Goal: Task Accomplishment & Management: Use online tool/utility

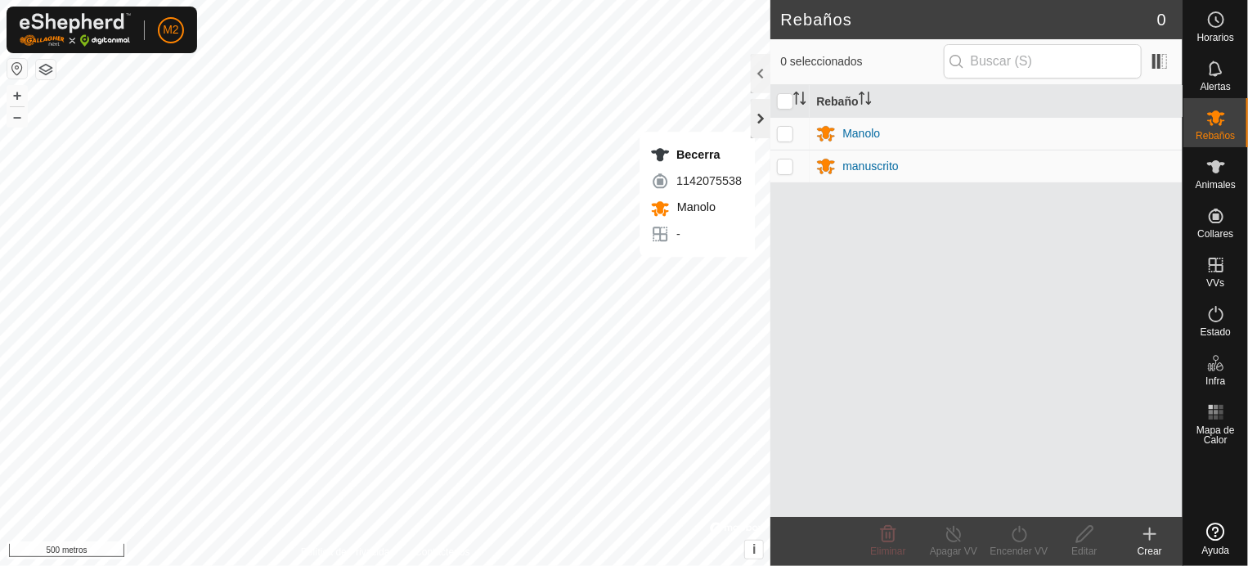
click at [753, 114] on div at bounding box center [761, 118] width 20 height 39
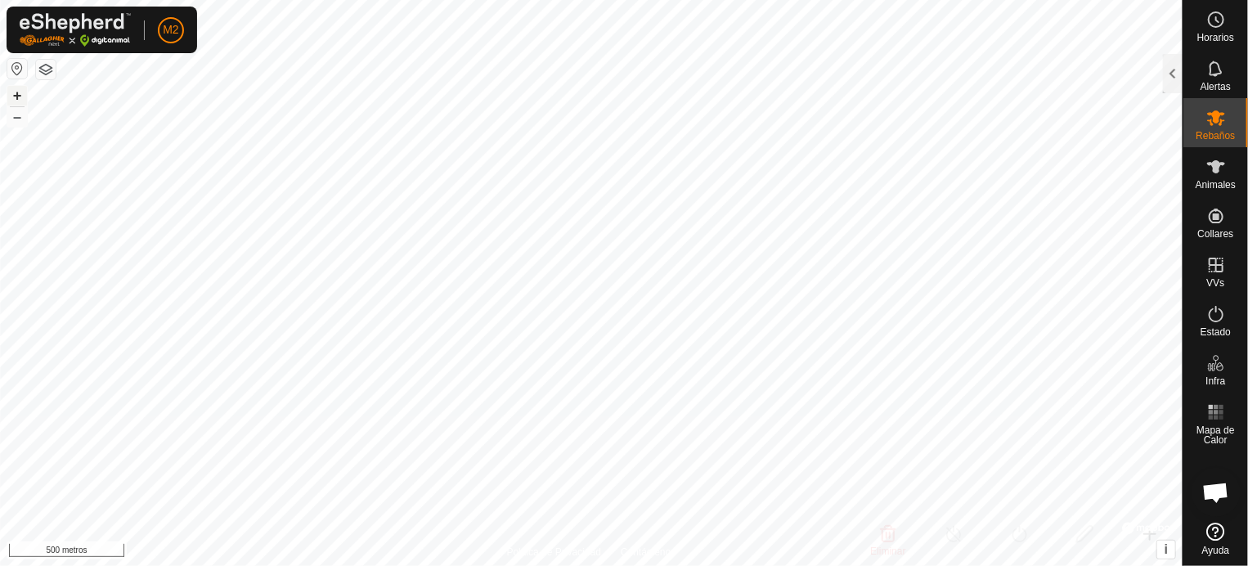
click at [25, 97] on button "+" at bounding box center [17, 96] width 20 height 20
click at [23, 97] on button "+" at bounding box center [17, 96] width 20 height 20
click at [1219, 130] on div "Rebaños" at bounding box center [1216, 122] width 65 height 49
click at [1178, 76] on div at bounding box center [1173, 73] width 20 height 39
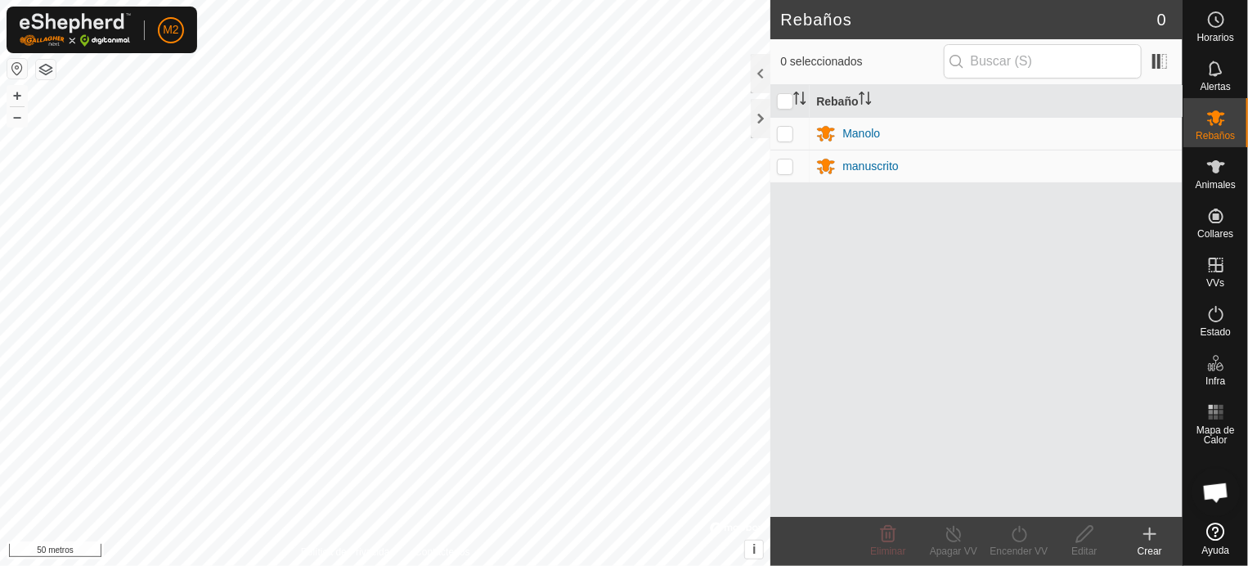
click at [788, 168] on p-checkbox at bounding box center [785, 165] width 16 height 13
checkbox input "true"
click at [948, 535] on icon at bounding box center [954, 534] width 20 height 20
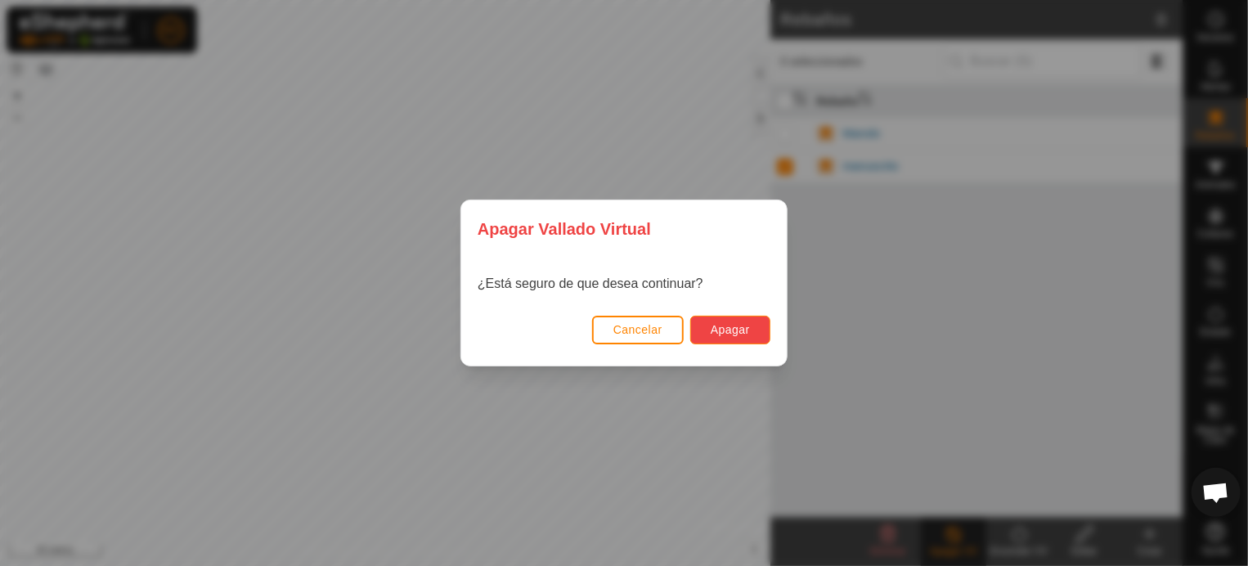
click at [723, 327] on font "Apagar" at bounding box center [730, 329] width 39 height 13
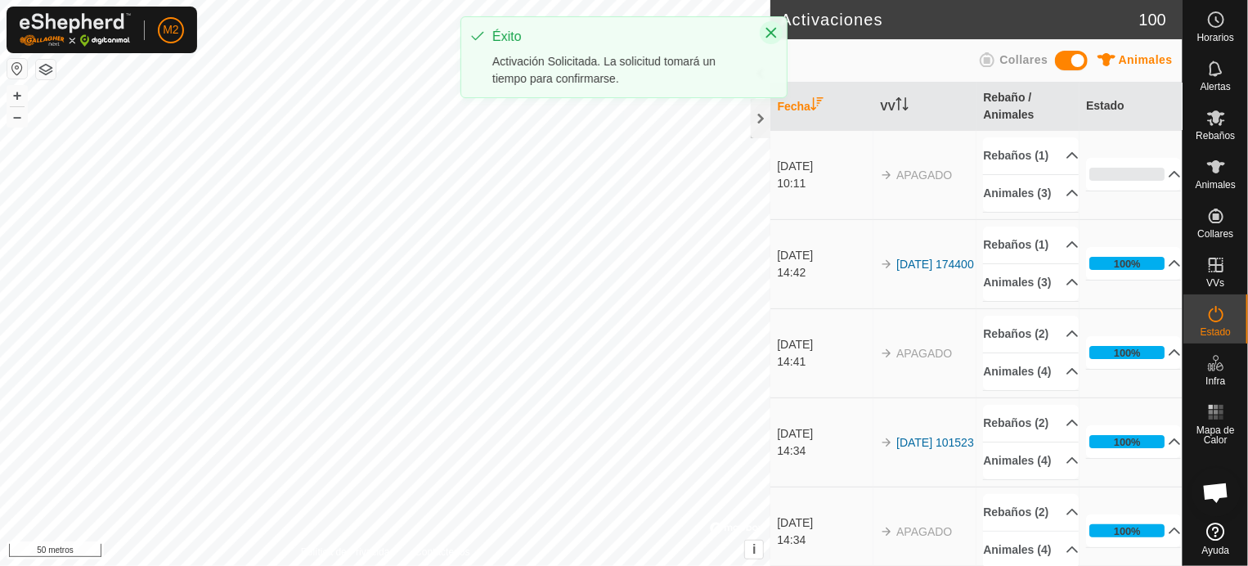
click at [772, 26] on icon "Close" at bounding box center [771, 32] width 13 height 13
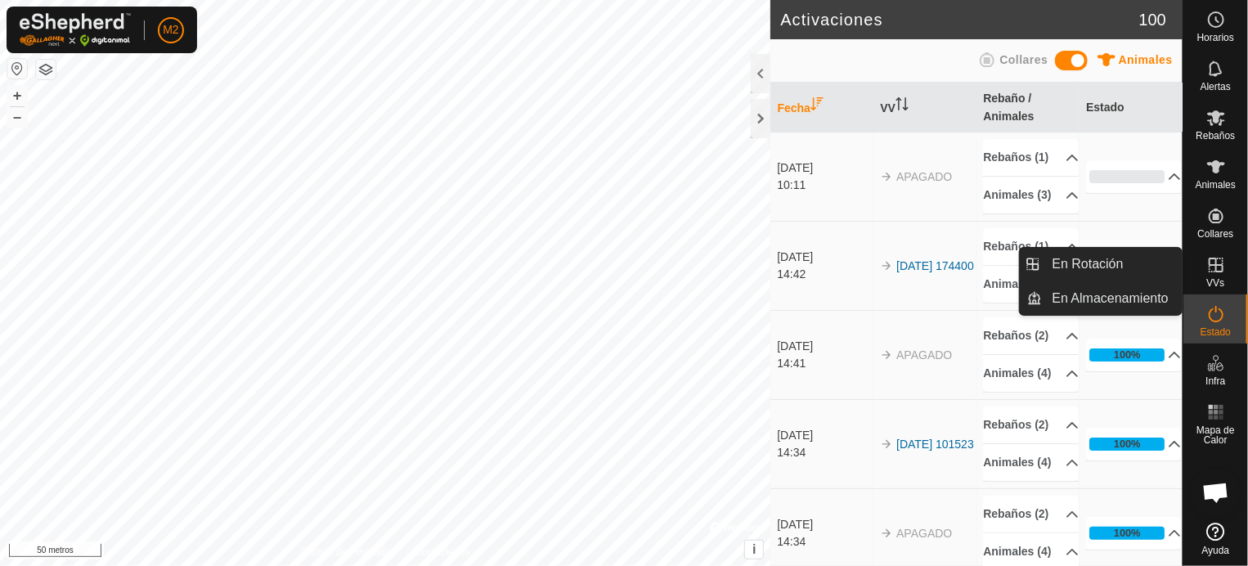
click at [1215, 273] on icon at bounding box center [1216, 265] width 20 height 20
click at [1096, 263] on link "En rotación" at bounding box center [1113, 264] width 140 height 33
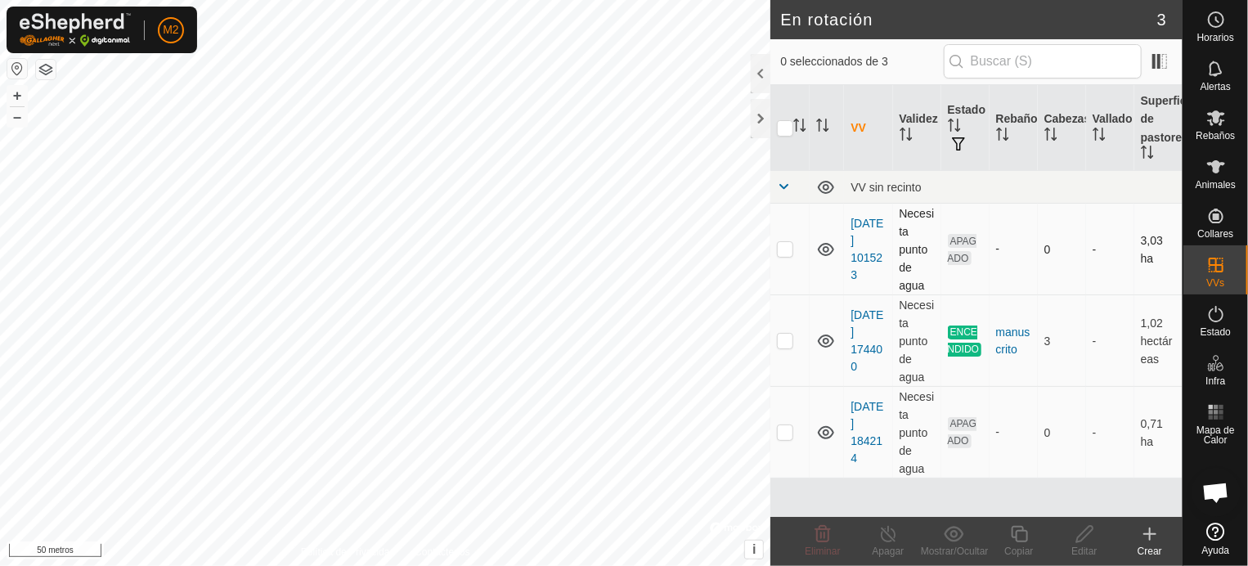
click at [787, 248] on p-checkbox at bounding box center [785, 248] width 16 height 13
checkbox input "true"
click at [1089, 540] on icon at bounding box center [1085, 534] width 20 height 20
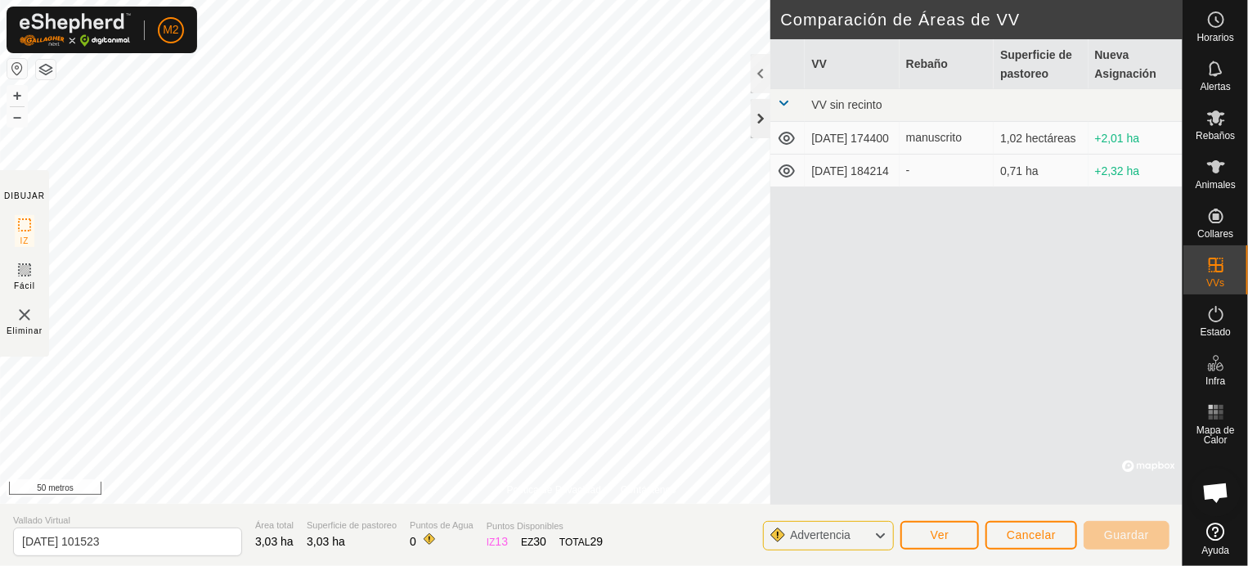
click at [762, 110] on div at bounding box center [761, 118] width 20 height 39
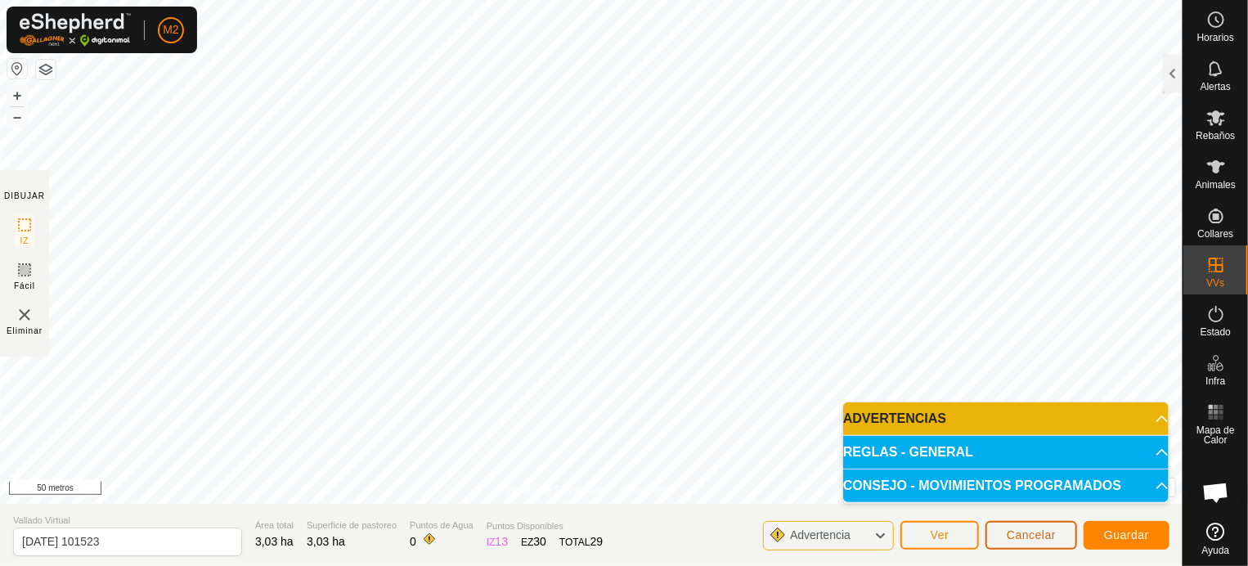
click at [1027, 537] on font "Cancelar" at bounding box center [1031, 534] width 49 height 13
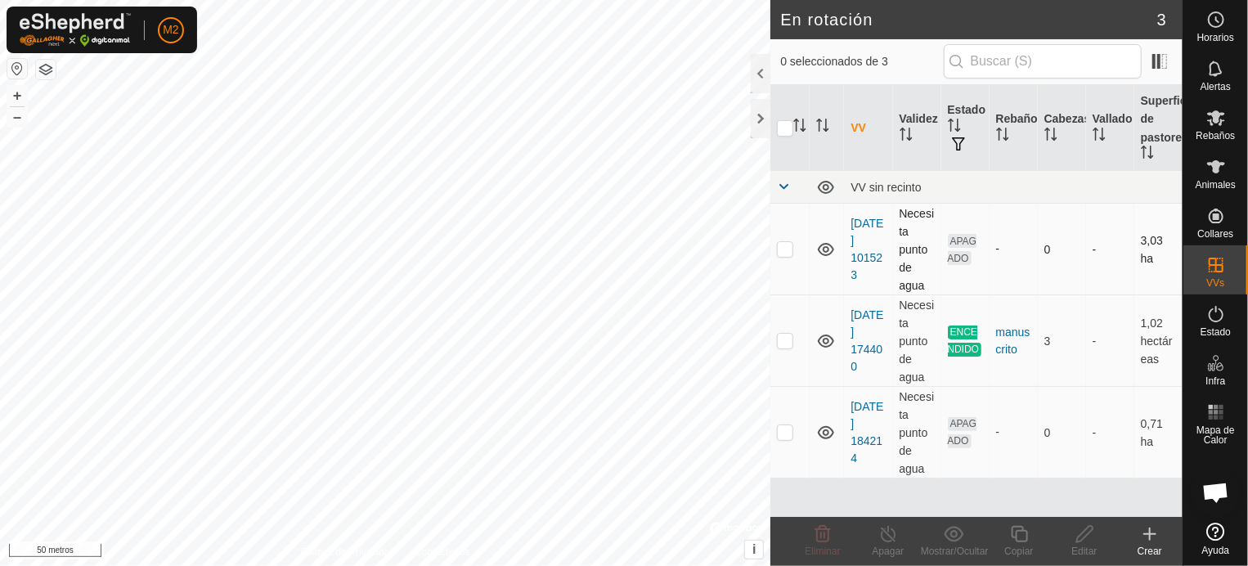
click at [782, 245] on p-checkbox at bounding box center [785, 248] width 16 height 13
checkbox input "true"
click at [1079, 536] on icon at bounding box center [1084, 534] width 16 height 16
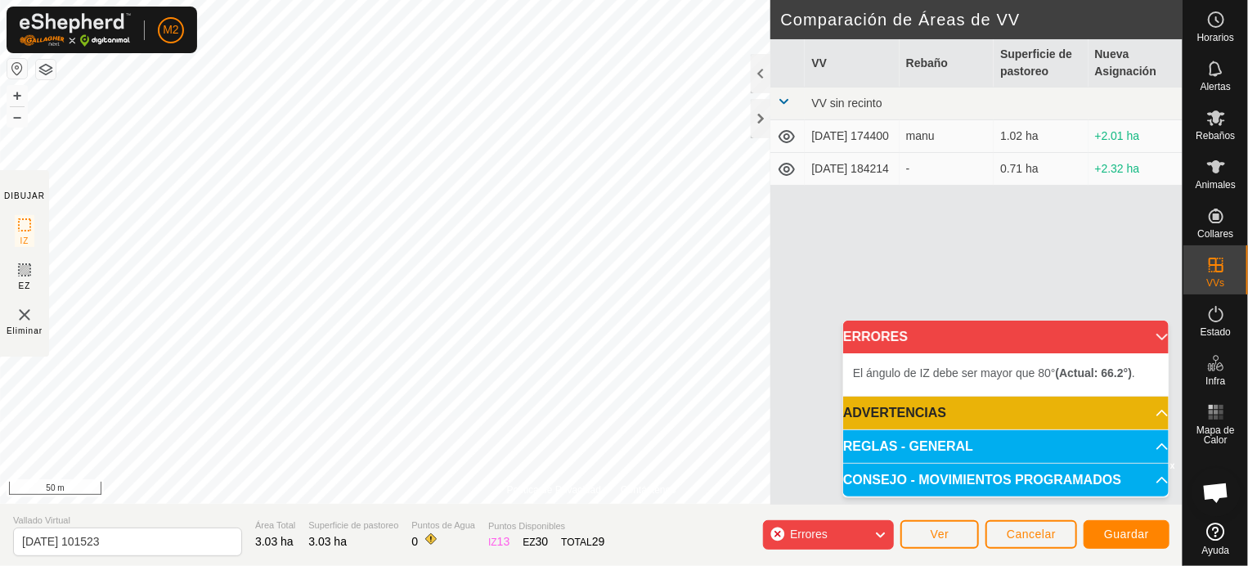
click at [193, 46] on div "M2 Horarios Alertas Rebaños Animales Collares VVs Estado Infra Mapa de Calor Ay…" at bounding box center [624, 283] width 1248 height 566
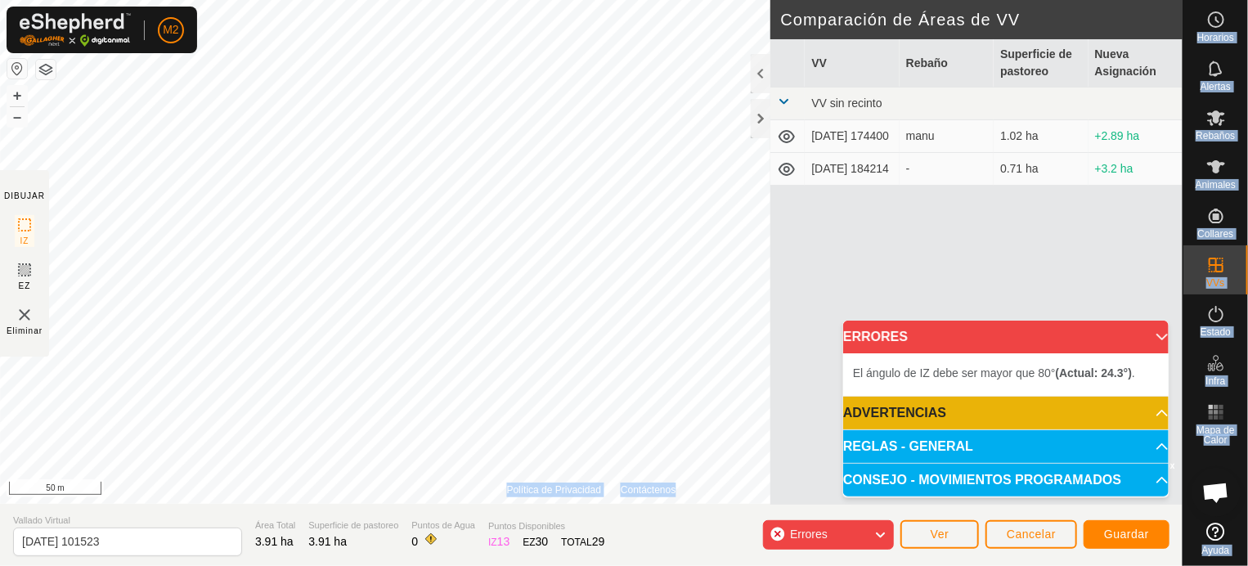
click at [191, 166] on div "M2 Horarios Alertas Rebaños Animales Collares VVs Estado Infra Mapa de Calor Ay…" at bounding box center [624, 283] width 1248 height 566
click at [190, 46] on div "M2" at bounding box center [102, 30] width 191 height 47
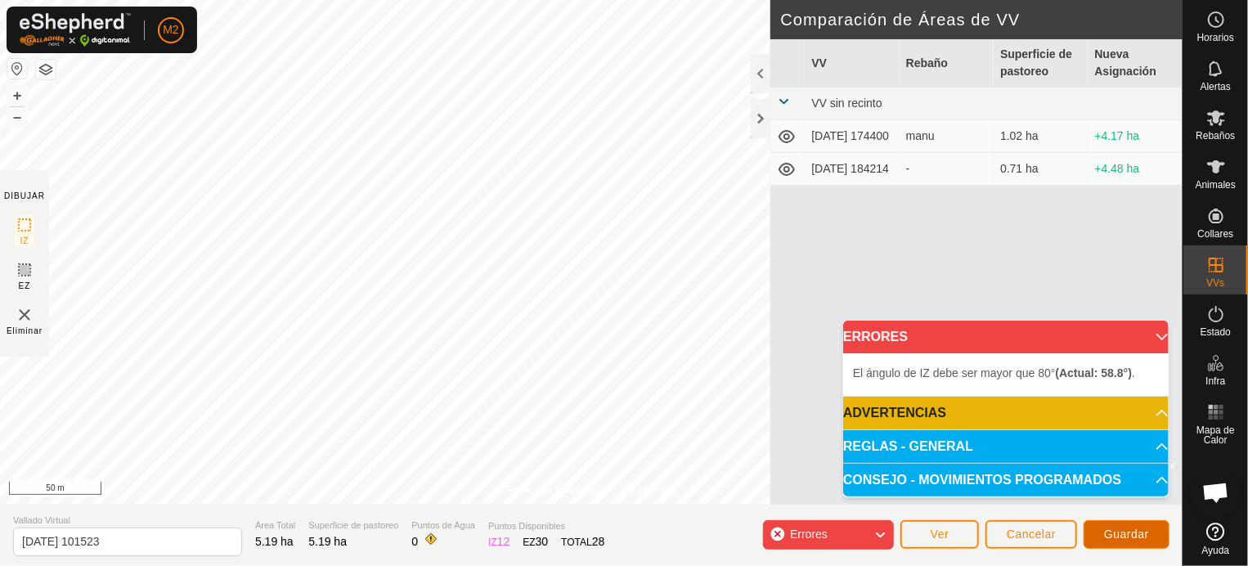
click at [1117, 532] on span "Guardar" at bounding box center [1126, 534] width 45 height 13
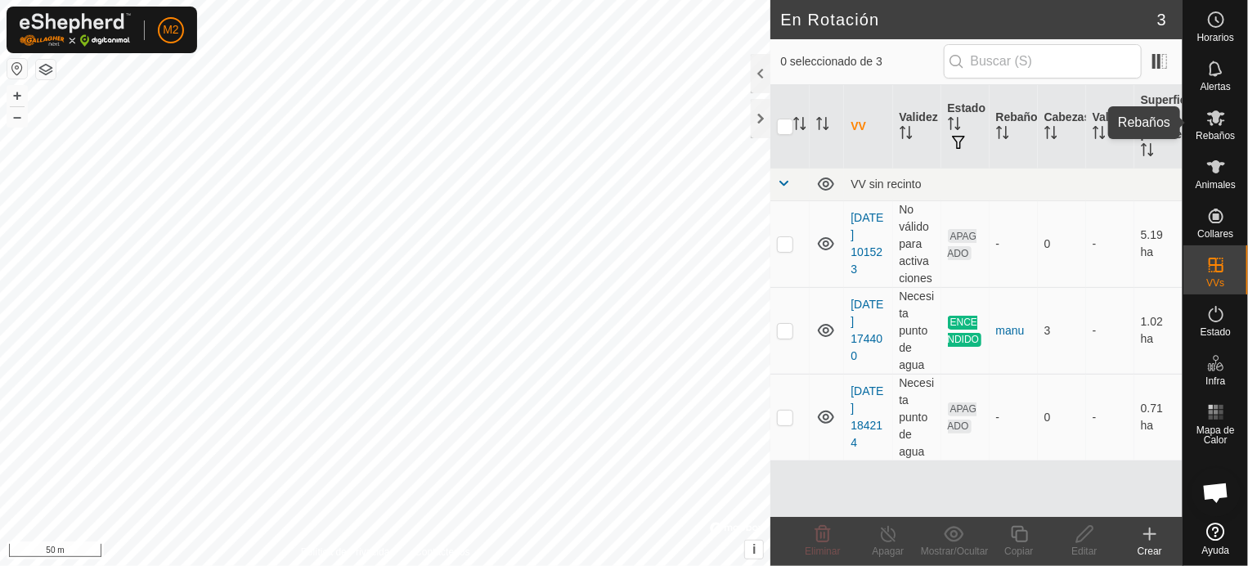
click at [1208, 124] on icon at bounding box center [1216, 118] width 20 height 20
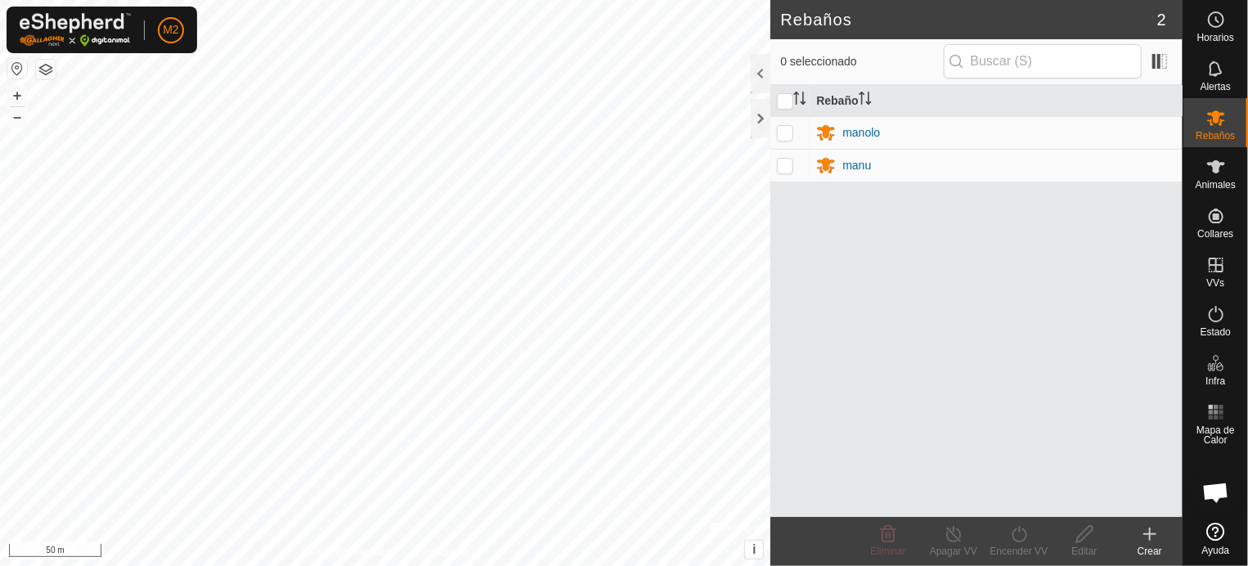
click at [787, 124] on td at bounding box center [789, 132] width 39 height 33
checkbox input "true"
click at [788, 164] on p-checkbox at bounding box center [785, 165] width 16 height 13
checkbox input "true"
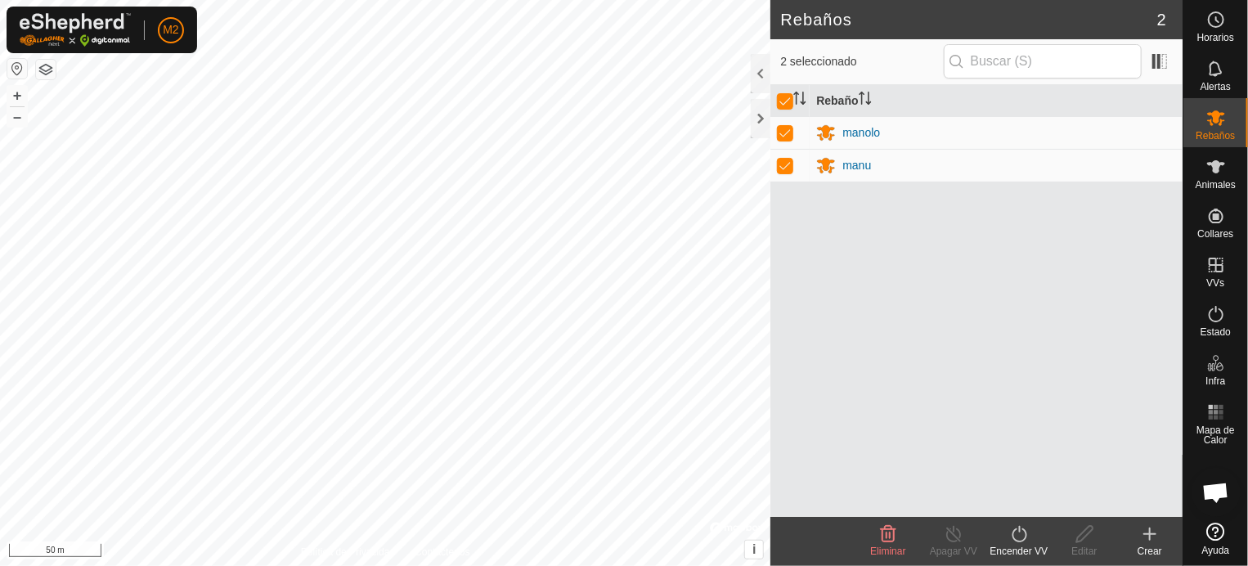
click at [1019, 537] on icon at bounding box center [1019, 534] width 20 height 20
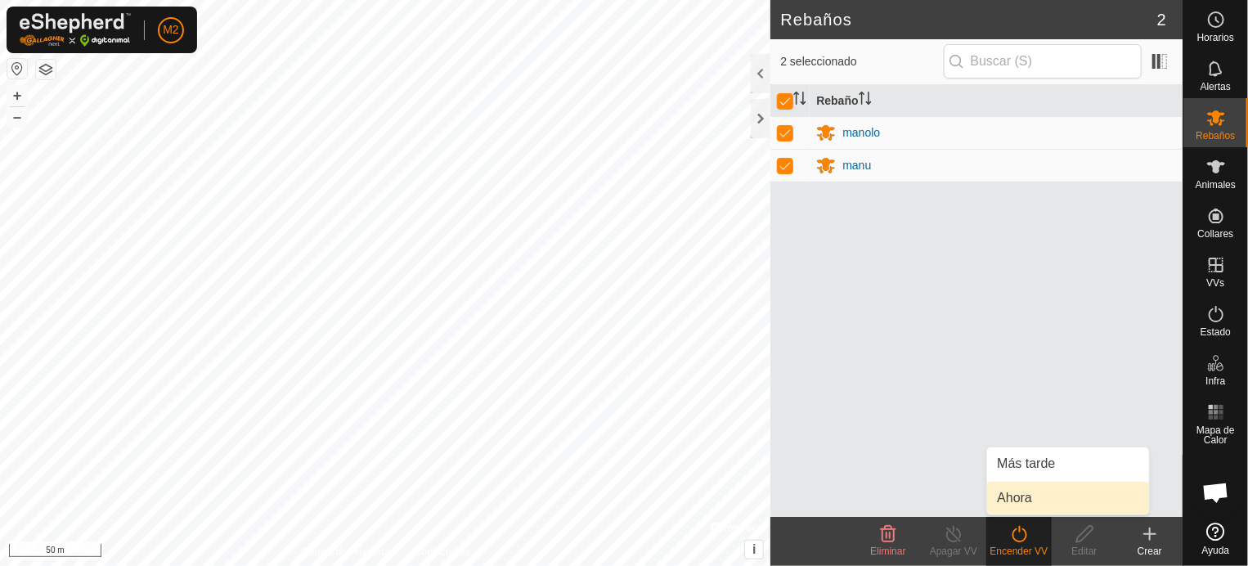
click at [1016, 493] on link "Ahora" at bounding box center [1068, 498] width 162 height 33
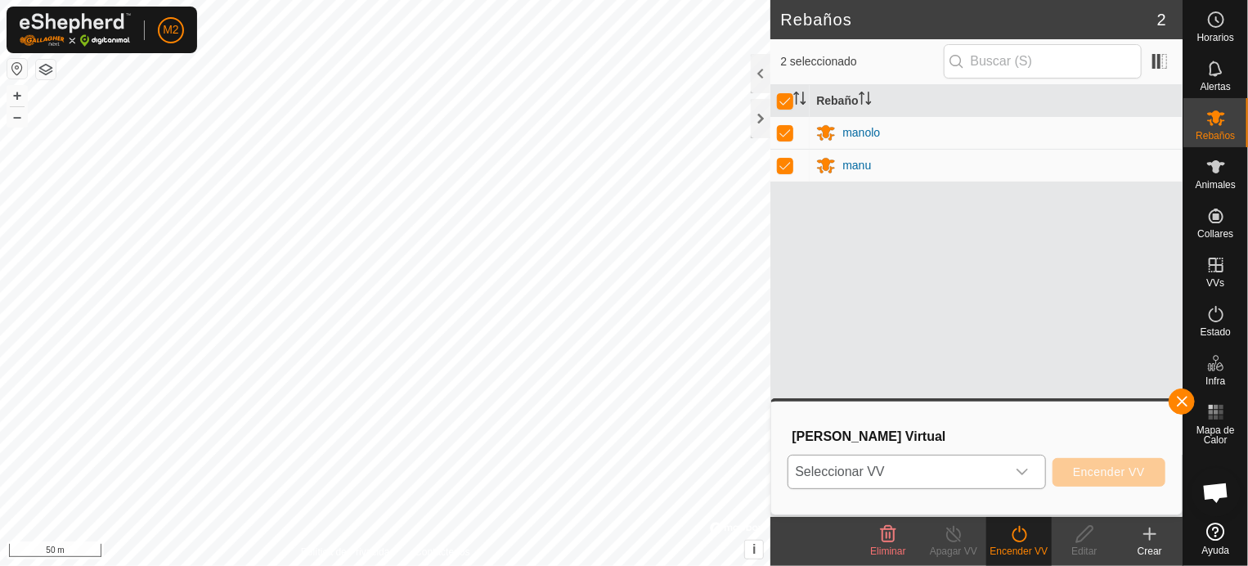
click at [1024, 470] on icon "dropdown trigger" at bounding box center [1022, 471] width 13 height 13
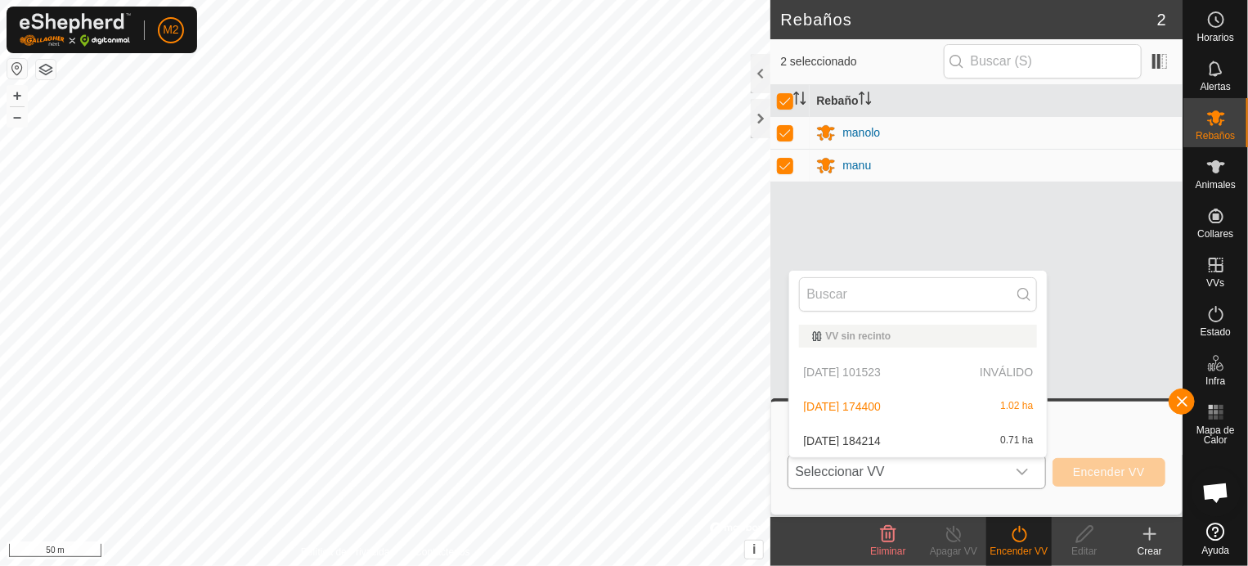
click at [1024, 470] on icon "dropdown trigger" at bounding box center [1022, 471] width 13 height 13
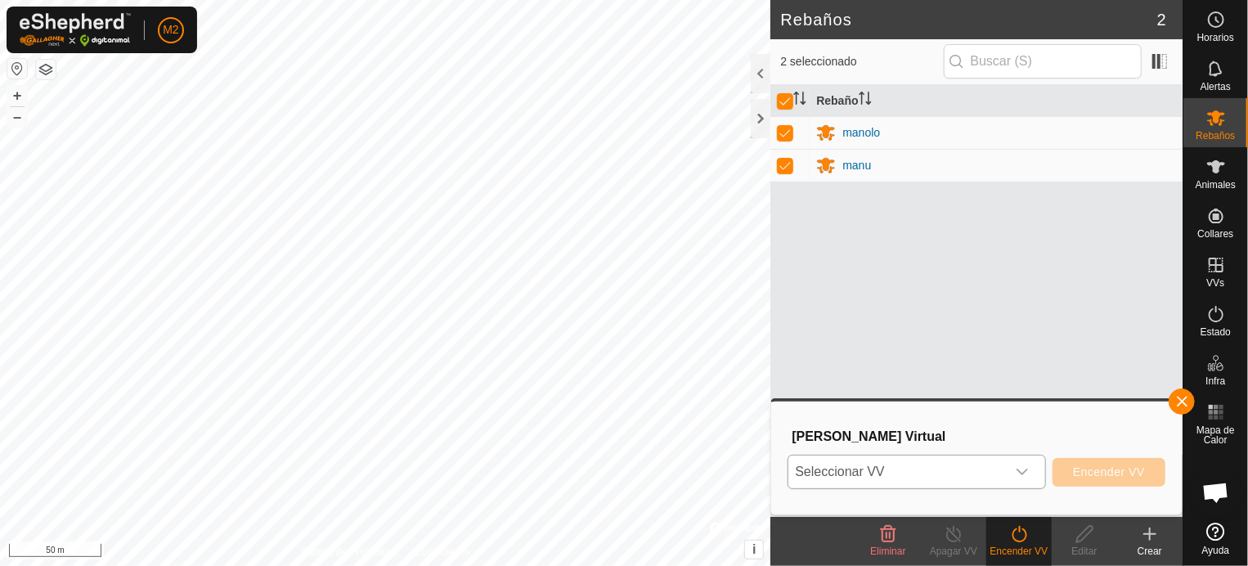
click at [1024, 470] on icon "dropdown trigger" at bounding box center [1022, 471] width 13 height 13
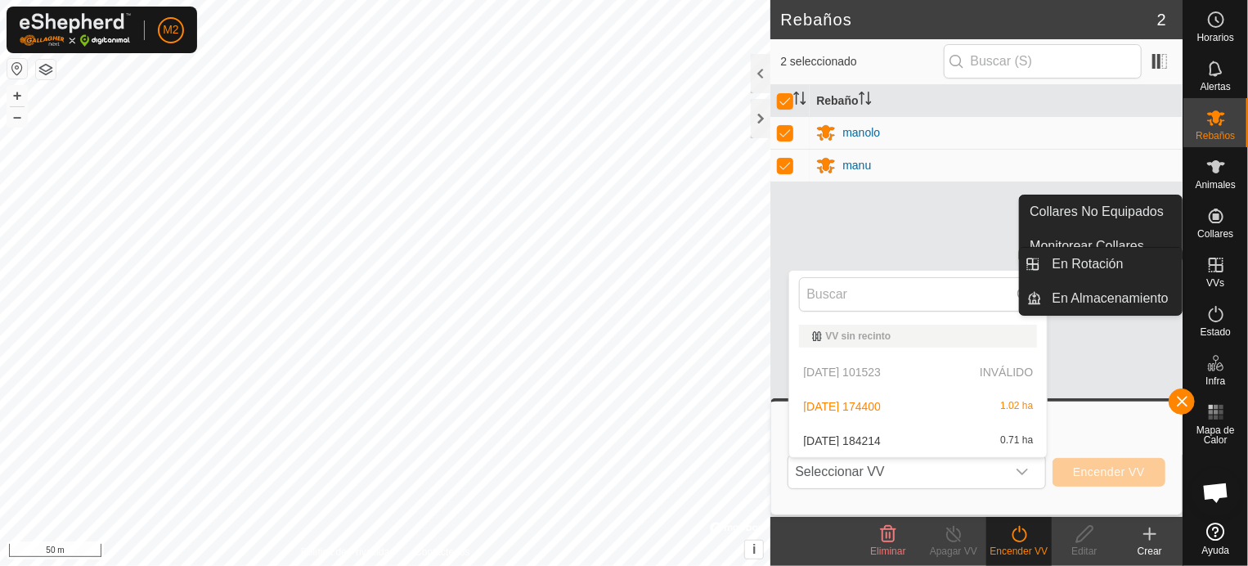
click at [1215, 267] on icon at bounding box center [1216, 265] width 20 height 20
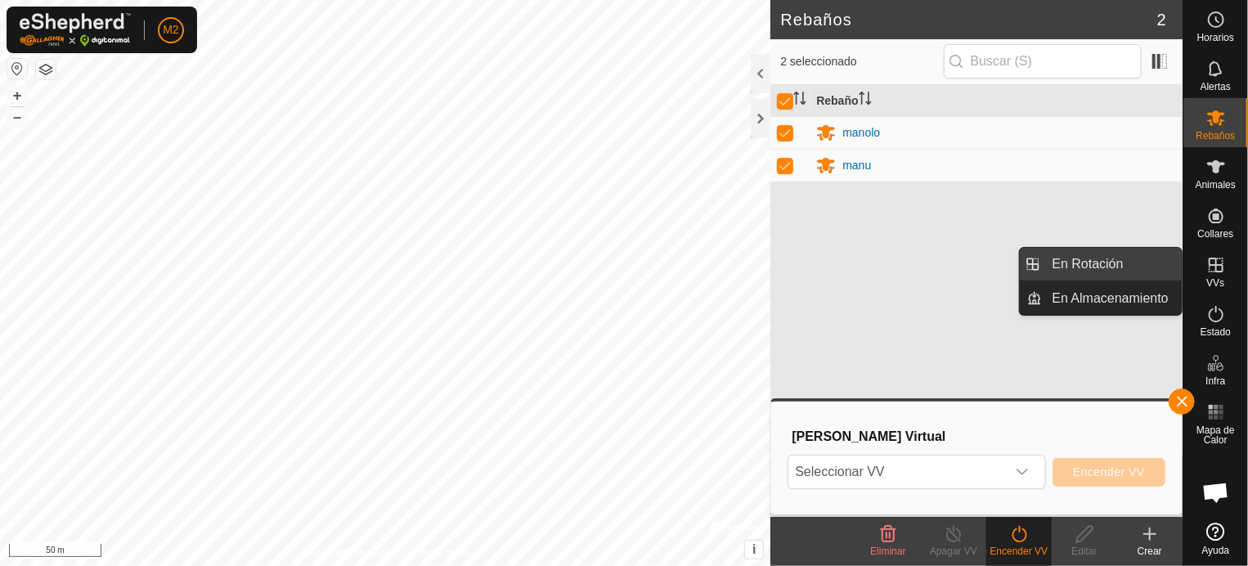
click at [1088, 265] on link "En Rotación" at bounding box center [1113, 264] width 140 height 33
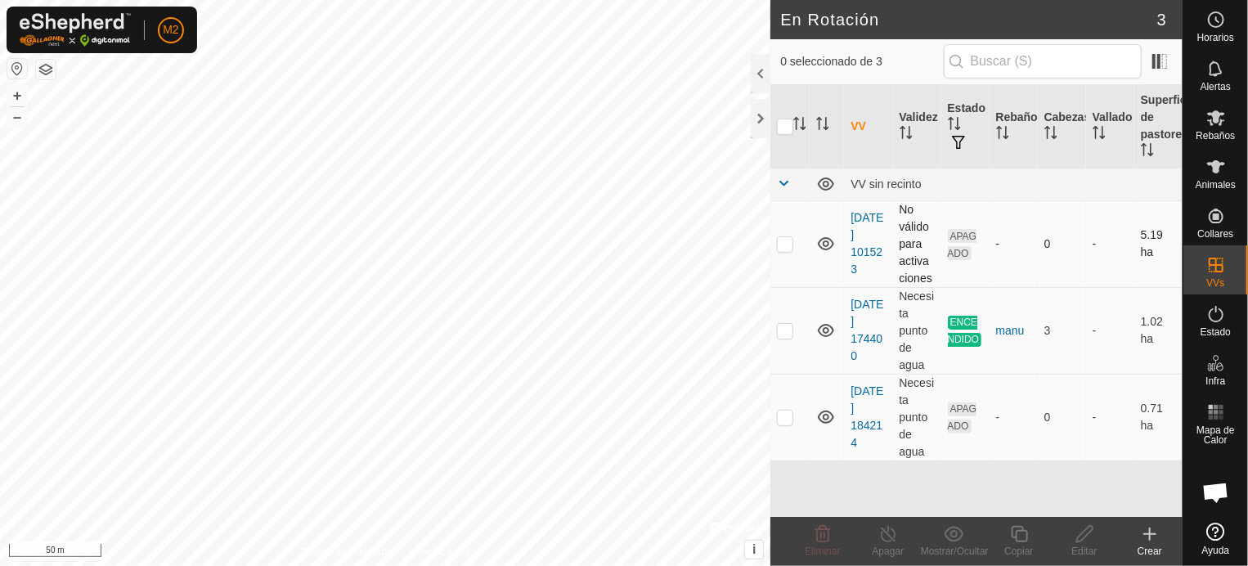
click at [787, 242] on p-checkbox at bounding box center [785, 243] width 16 height 13
checkbox input "true"
click at [1083, 544] on div "Editar" at bounding box center [1084, 551] width 65 height 15
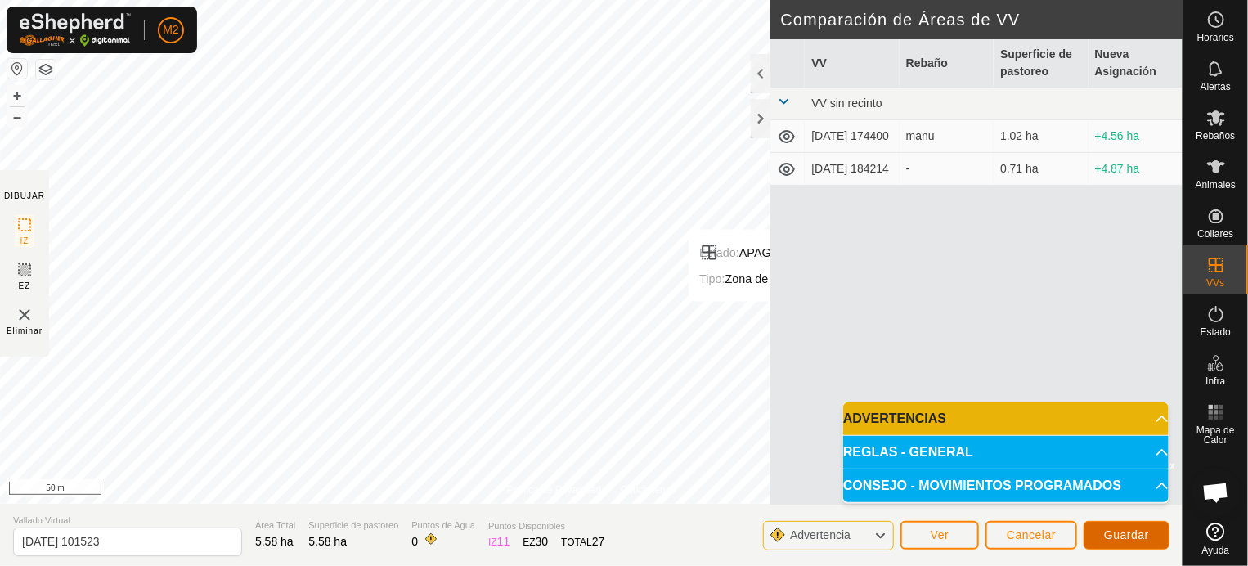
click at [1112, 529] on span "Guardar" at bounding box center [1126, 534] width 45 height 13
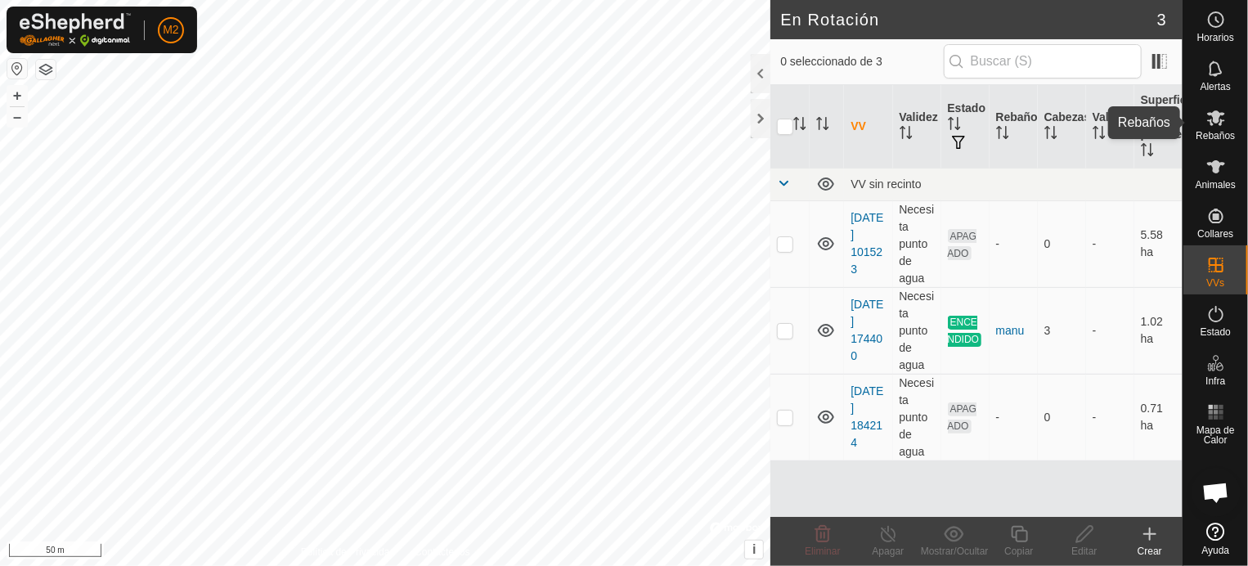
click at [1217, 128] on es-mob-svg-icon at bounding box center [1216, 118] width 29 height 26
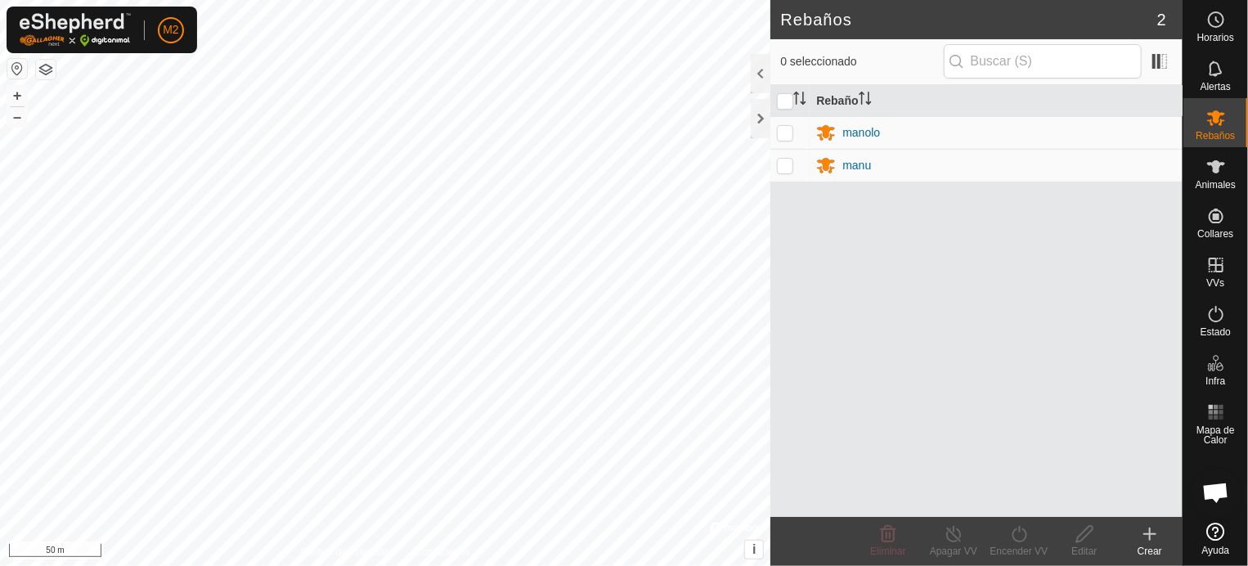
click at [788, 132] on p-checkbox at bounding box center [785, 132] width 16 height 13
checkbox input "true"
click at [788, 165] on p-checkbox at bounding box center [785, 165] width 16 height 13
checkbox input "true"
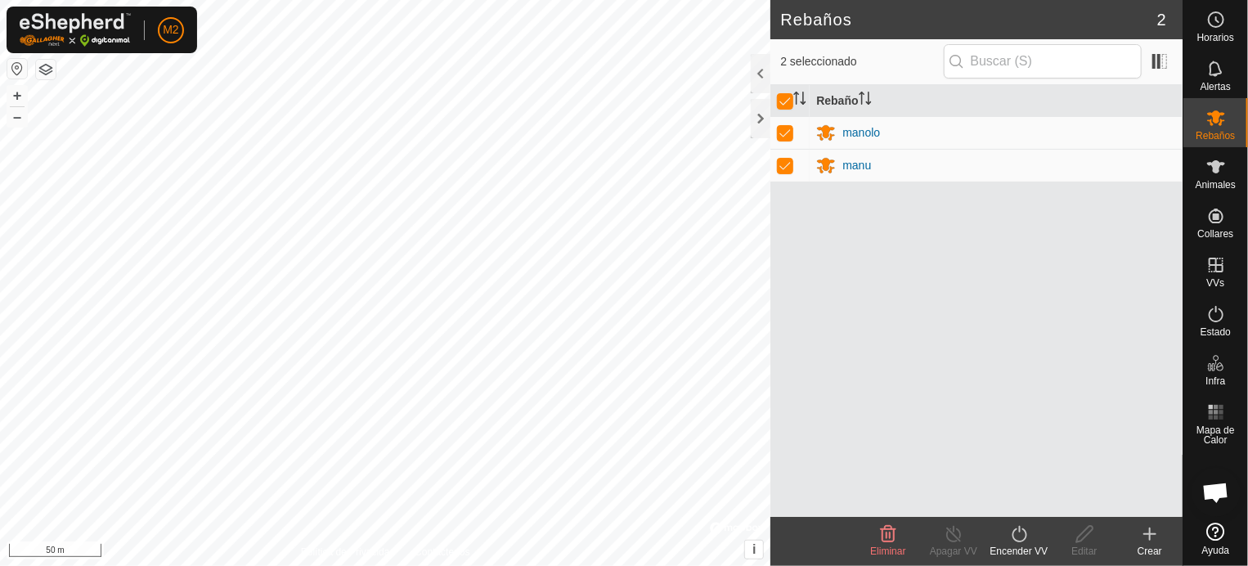
click at [1026, 536] on icon at bounding box center [1019, 534] width 15 height 16
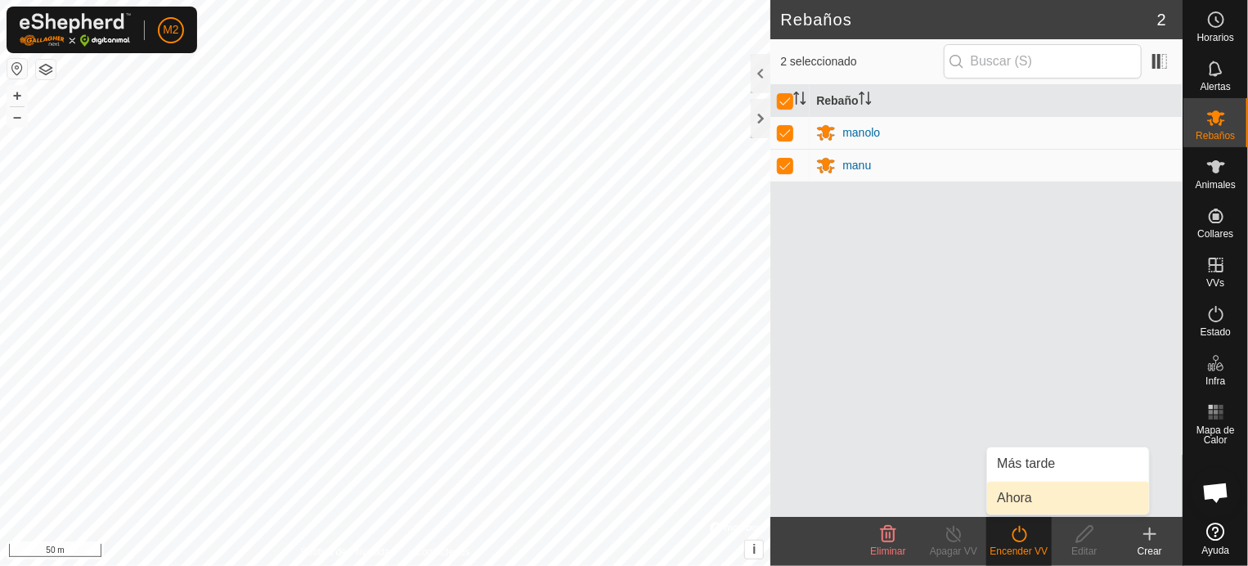
click at [1026, 496] on link "Ahora" at bounding box center [1068, 498] width 162 height 33
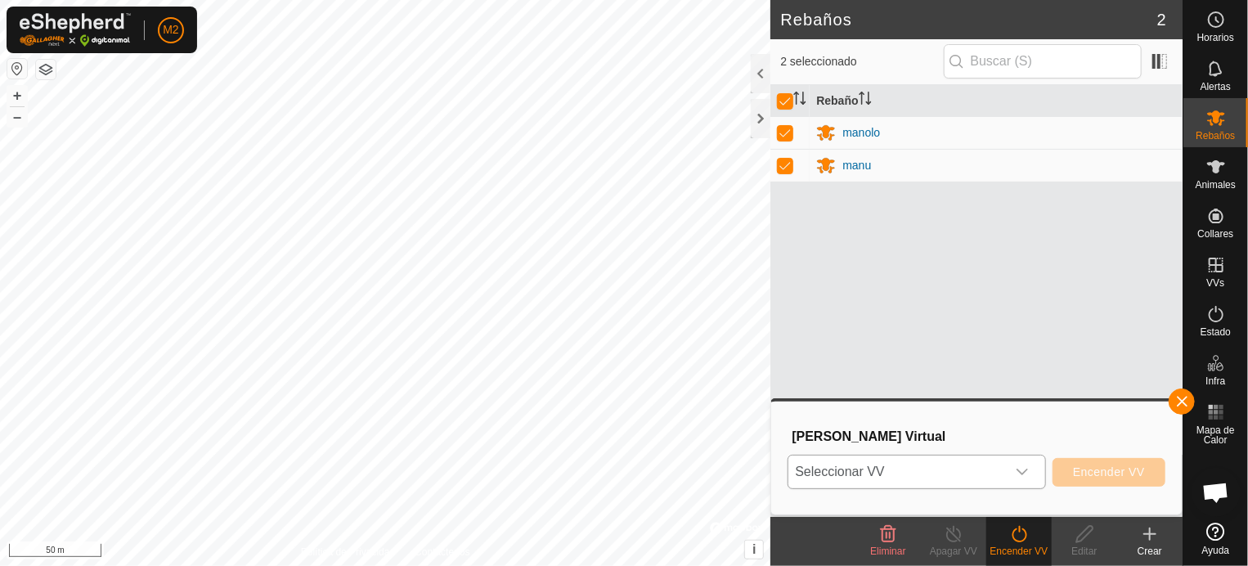
click at [1017, 469] on icon "dropdown trigger" at bounding box center [1022, 471] width 13 height 13
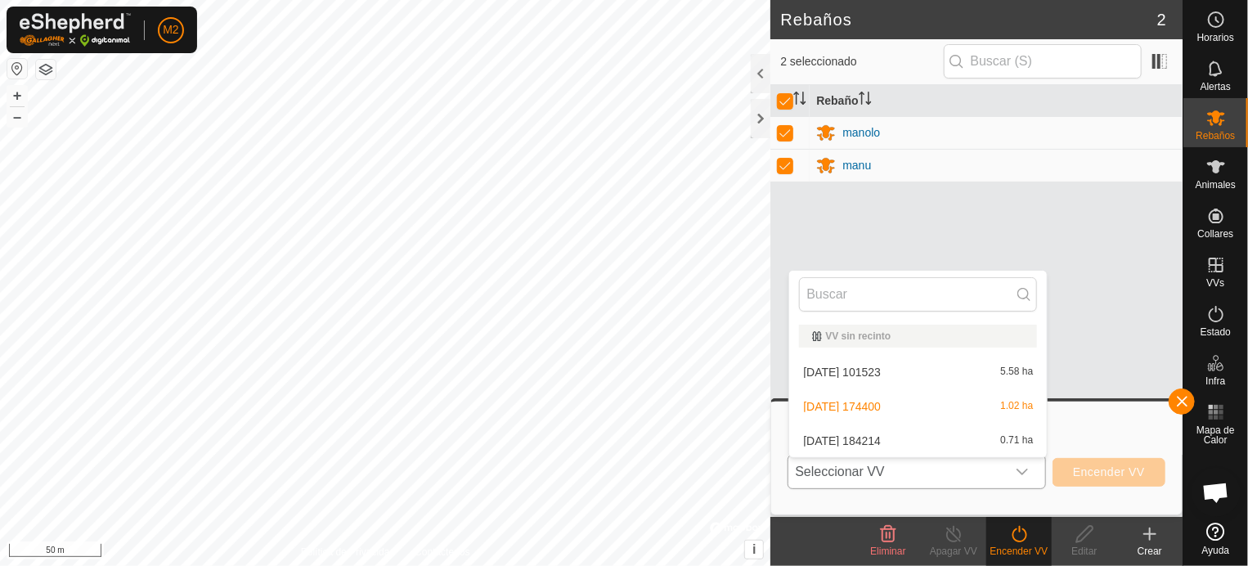
click at [856, 364] on li "[DATE] 101523 5.58 ha" at bounding box center [918, 372] width 258 height 33
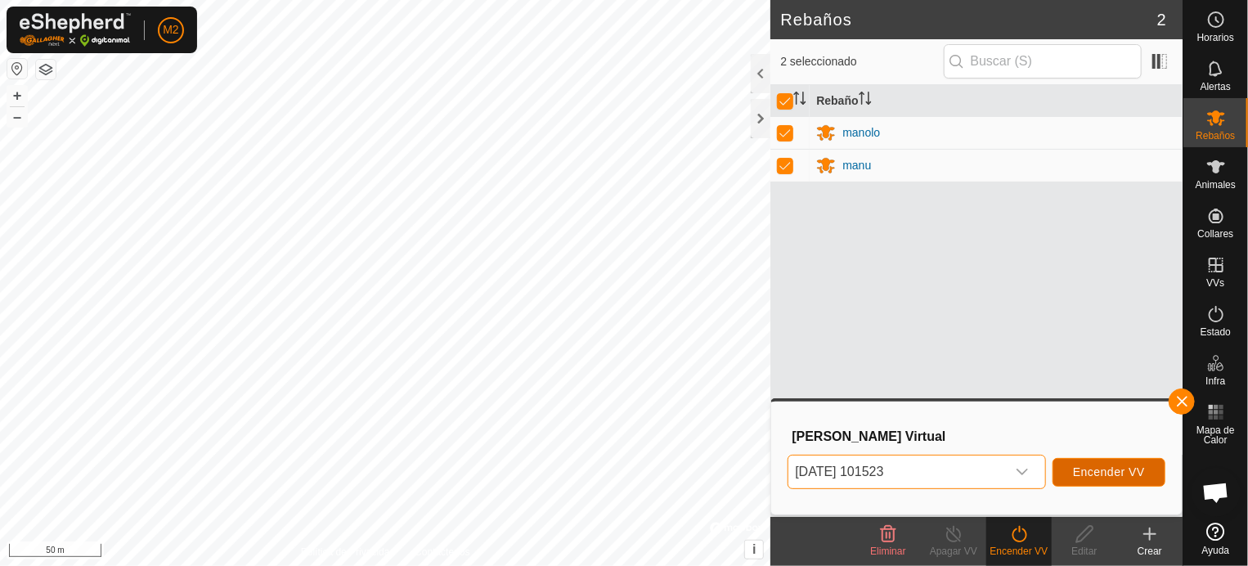
click at [1115, 470] on span "Encender VV" at bounding box center [1109, 471] width 72 height 13
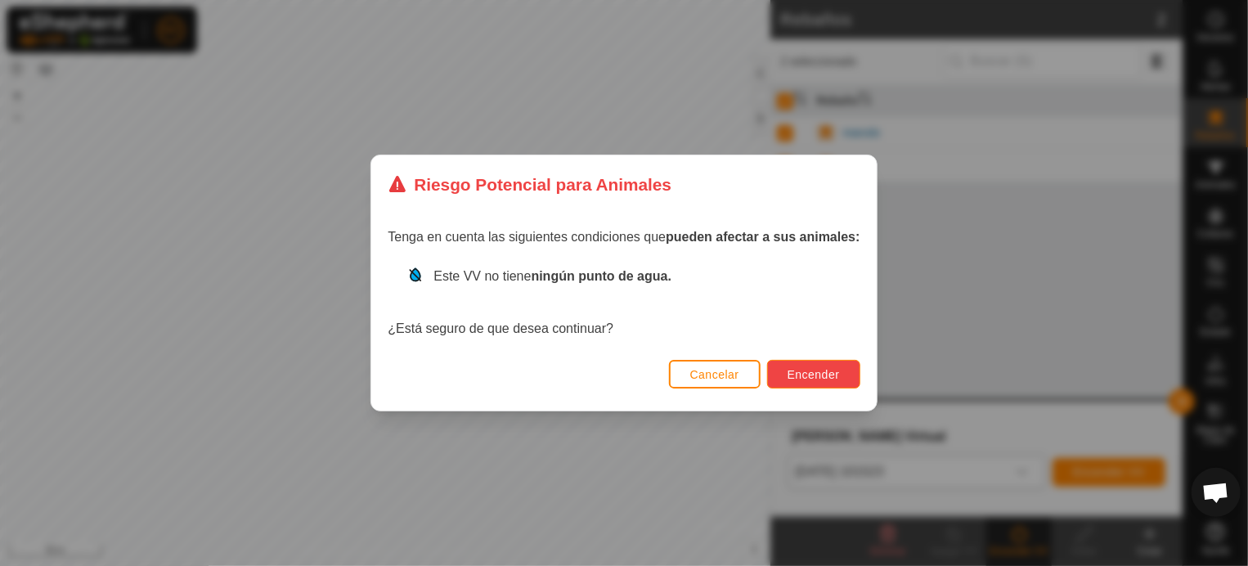
click at [795, 368] on span "Encender" at bounding box center [814, 374] width 52 height 13
